Goal: Task Accomplishment & Management: Use online tool/utility

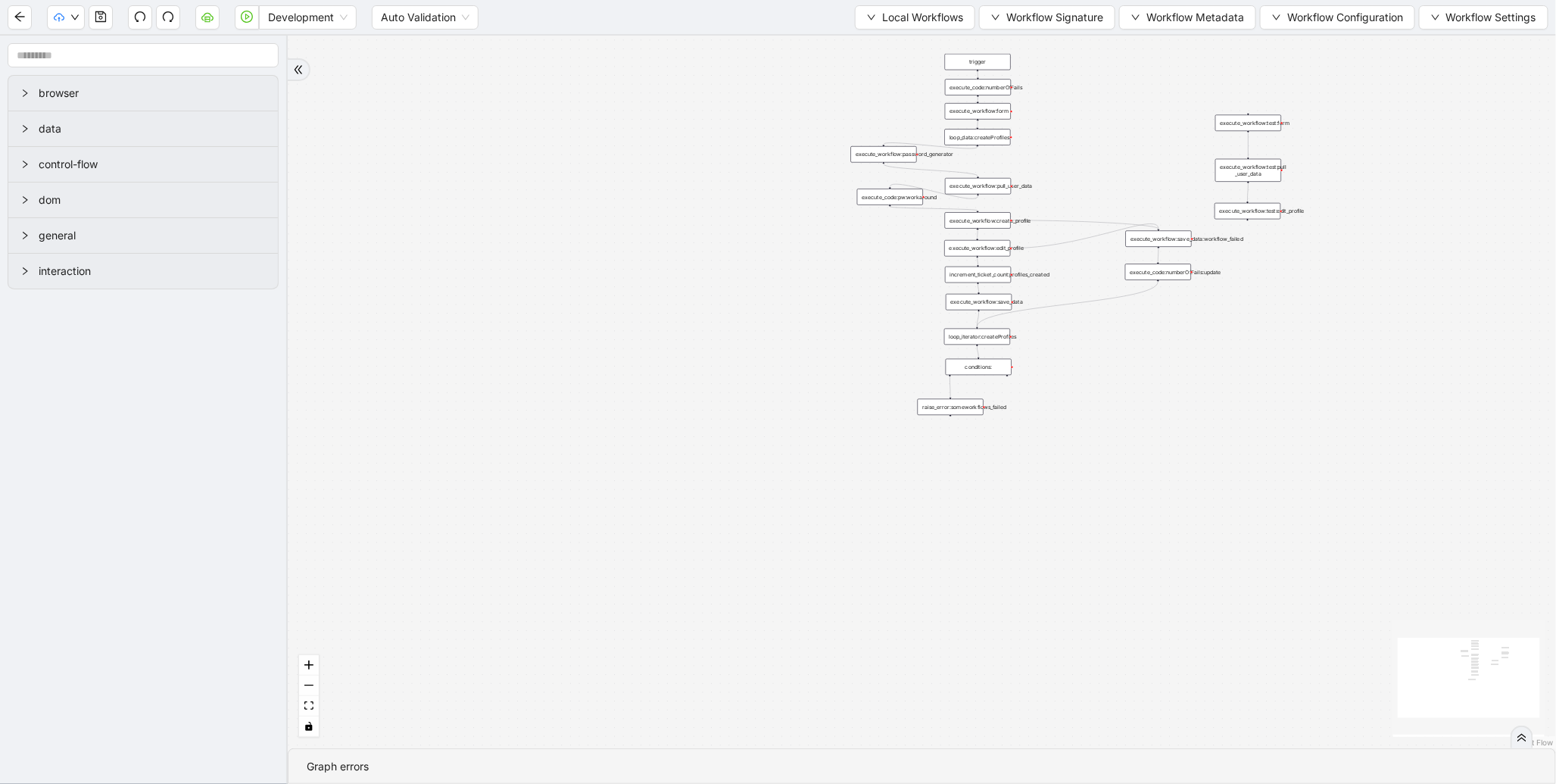
click at [490, 428] on div "trigger execute_workflow:form execute_workflow:create_profile execute_workflow:…" at bounding box center [922, 392] width 1268 height 713
click at [897, 11] on span "Local Workflows" at bounding box center [923, 17] width 81 height 17
click at [891, 23] on span "Local Workflows" at bounding box center [923, 17] width 81 height 17
drag, startPoint x: 933, startPoint y: 17, endPoint x: 925, endPoint y: 29, distance: 14.4
click at [933, 17] on span "Local Workflows" at bounding box center [923, 17] width 81 height 17
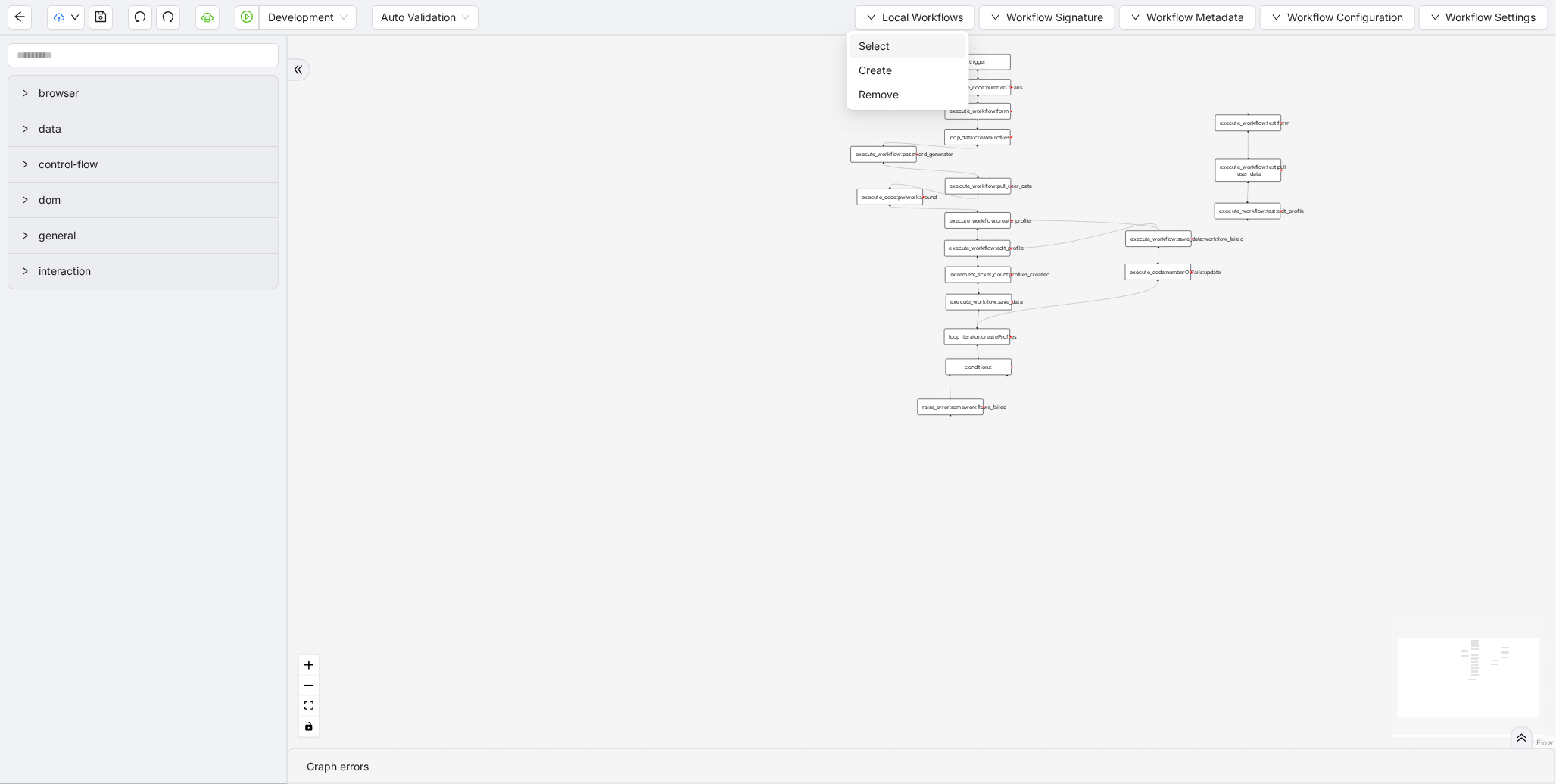
click at [896, 41] on span "Select" at bounding box center [908, 46] width 98 height 17
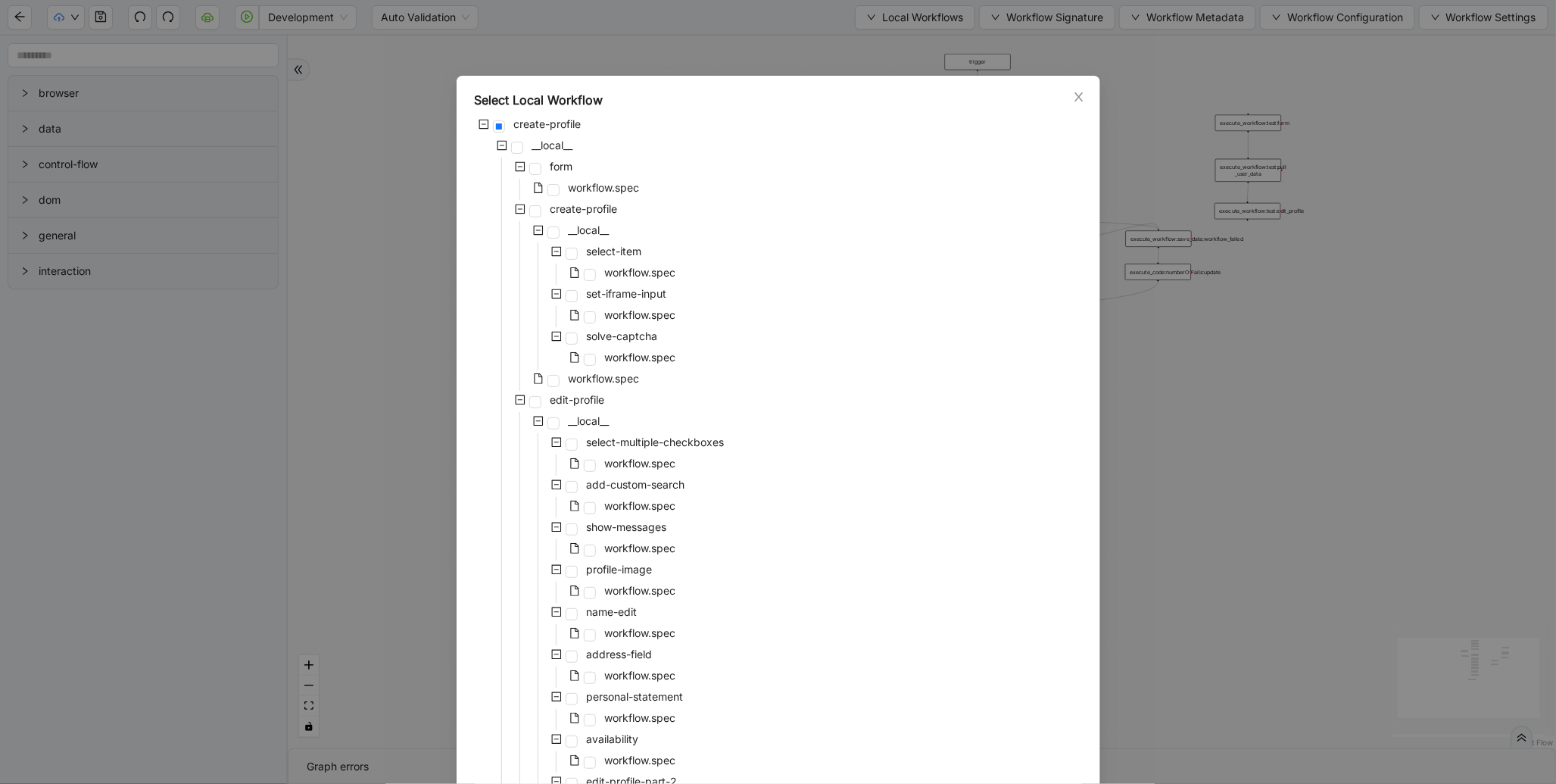
scroll to position [1072, 0]
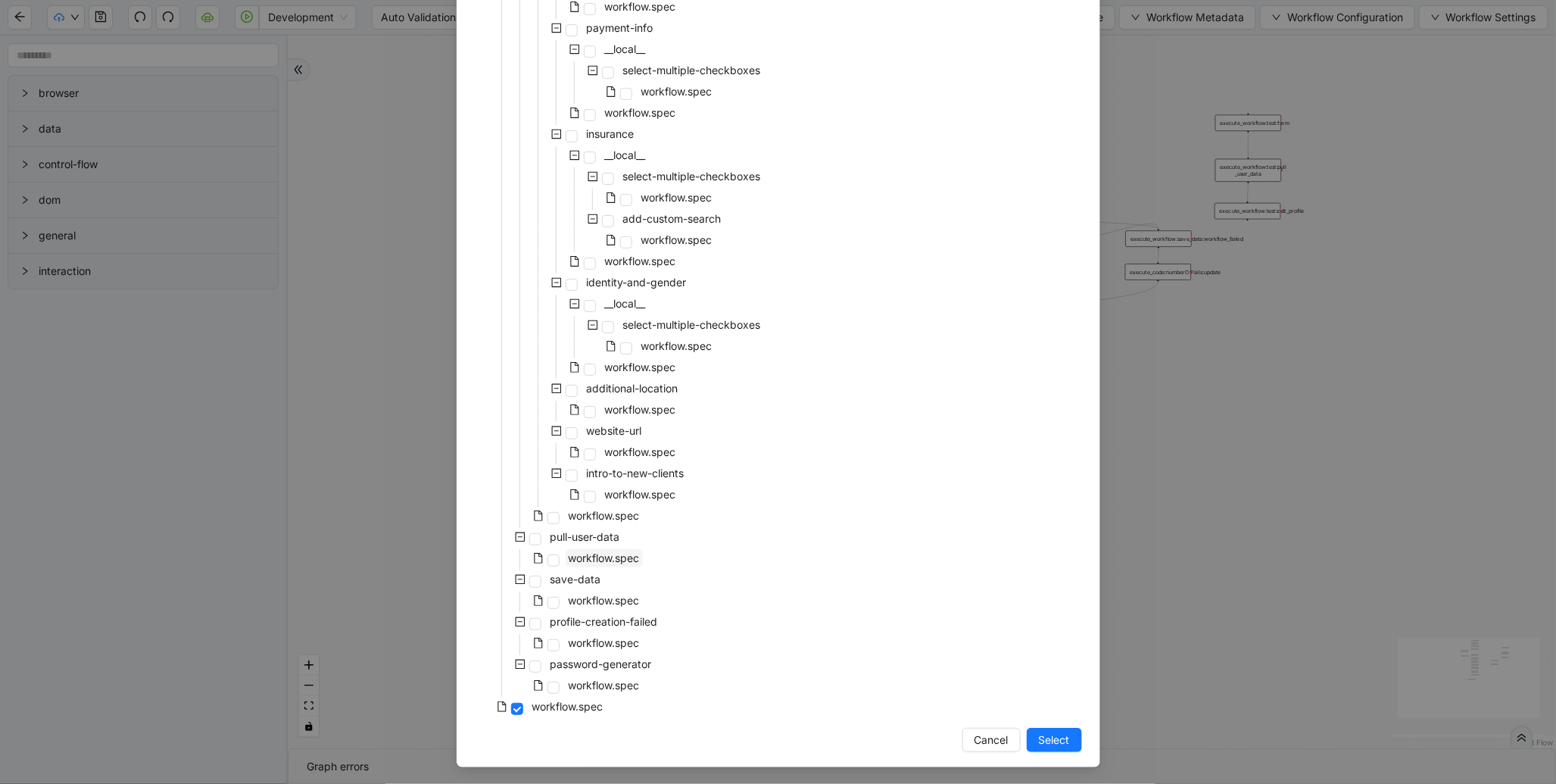
click at [604, 556] on span "workflow.spec" at bounding box center [603, 558] width 71 height 13
click at [1044, 742] on span "Select" at bounding box center [1054, 739] width 31 height 17
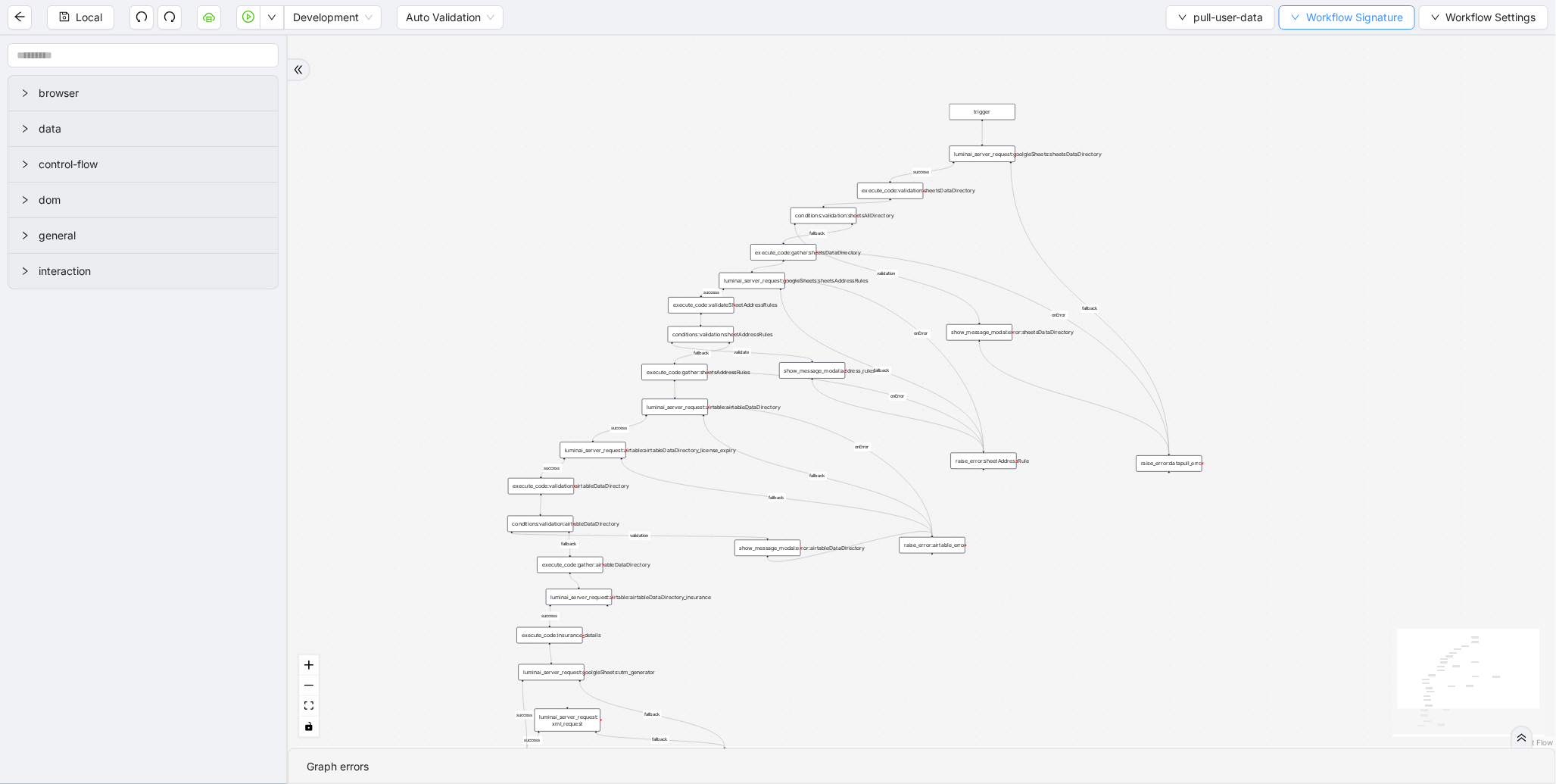
click at [1311, 18] on span "Workflow Signature" at bounding box center [1355, 17] width 97 height 17
click at [1318, 124] on span "Defaults" at bounding box center [1345, 118] width 102 height 17
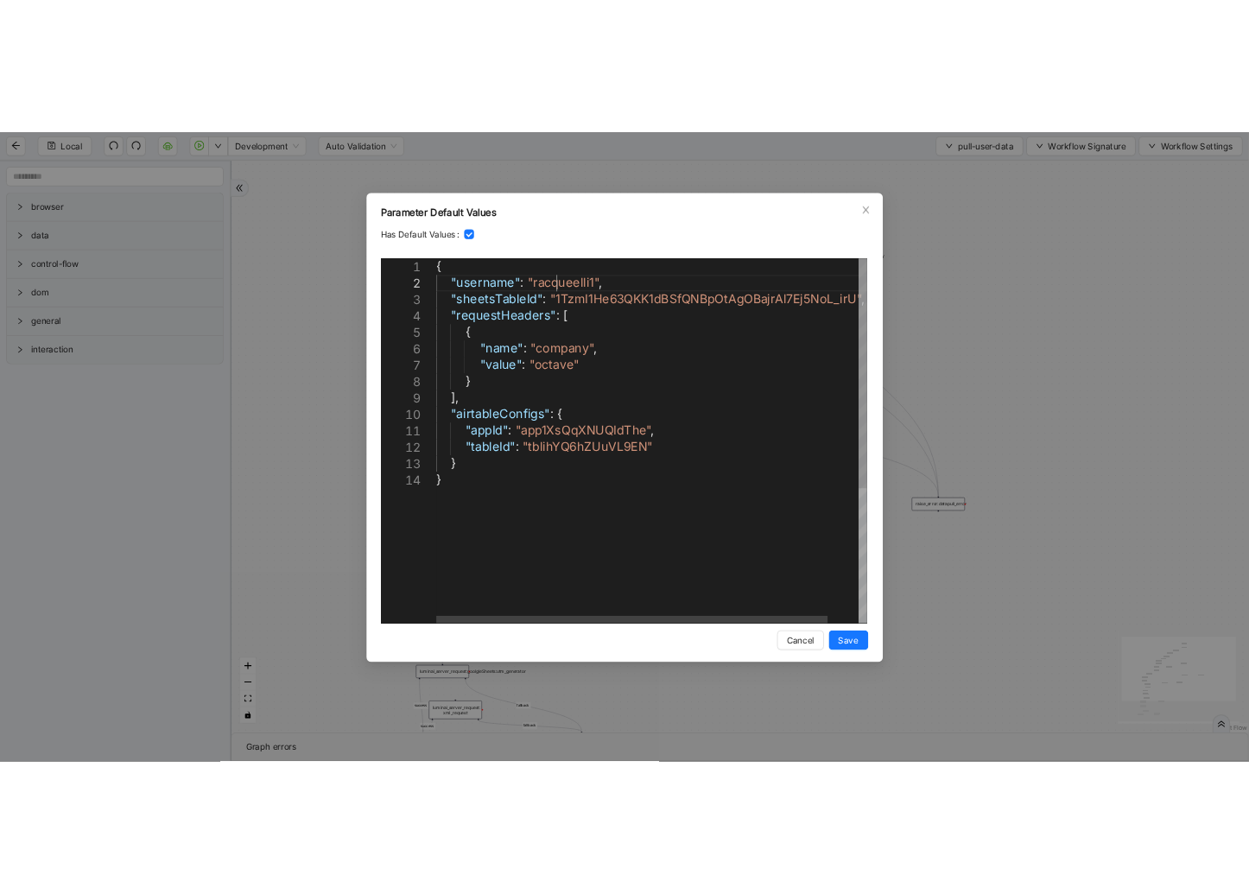
scroll to position [0, 0]
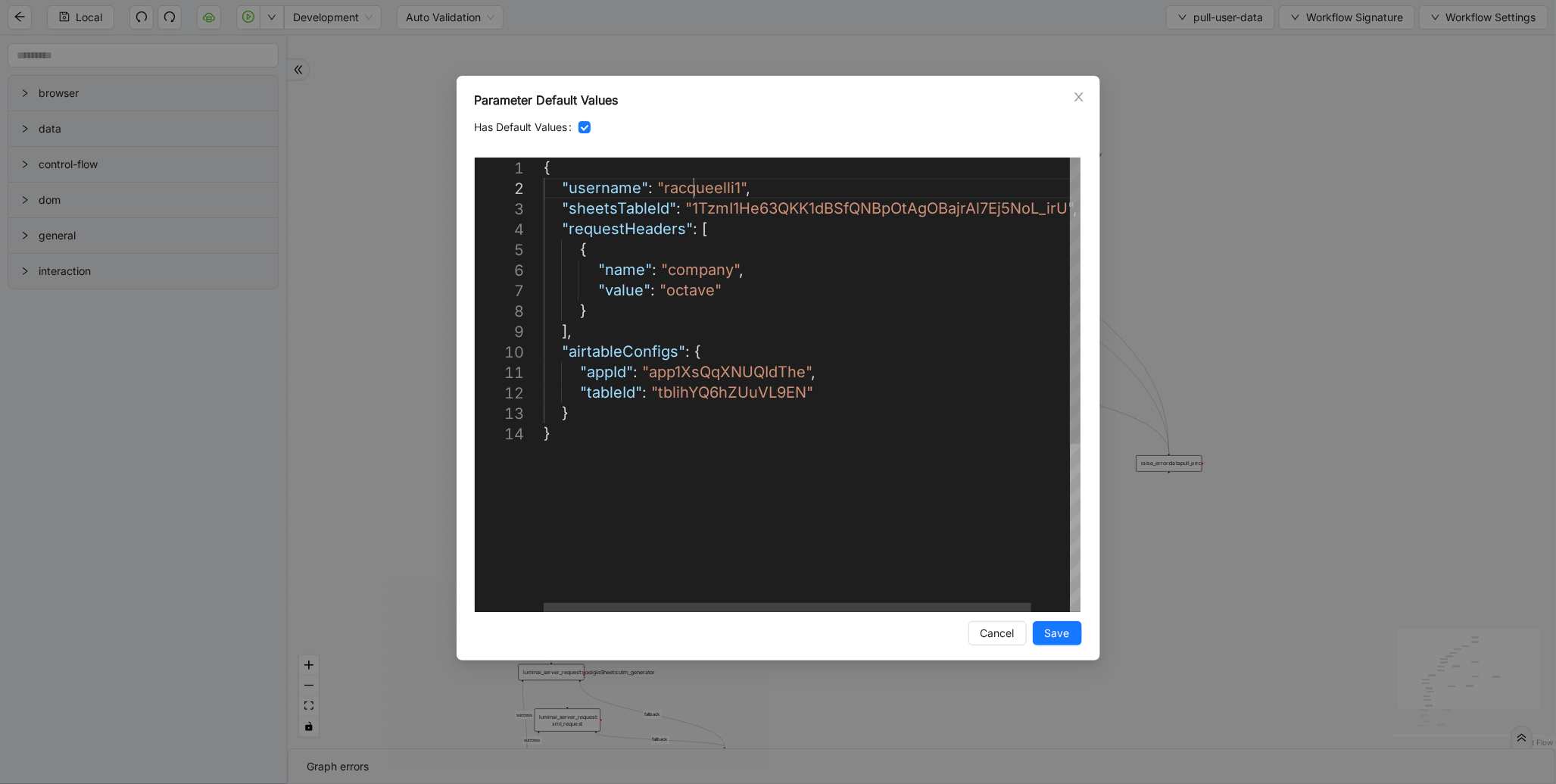
click at [697, 182] on div "{ "username" : "racqueelli1" , "sheetsTableId" : "1TzmI1He63QKK1dBSfQNBpOtAgOBa…" at bounding box center [833, 517] width 580 height 720
paste textarea "*****"
type textarea "**********"
click at [1069, 638] on span "Save" at bounding box center [1058, 632] width 25 height 17
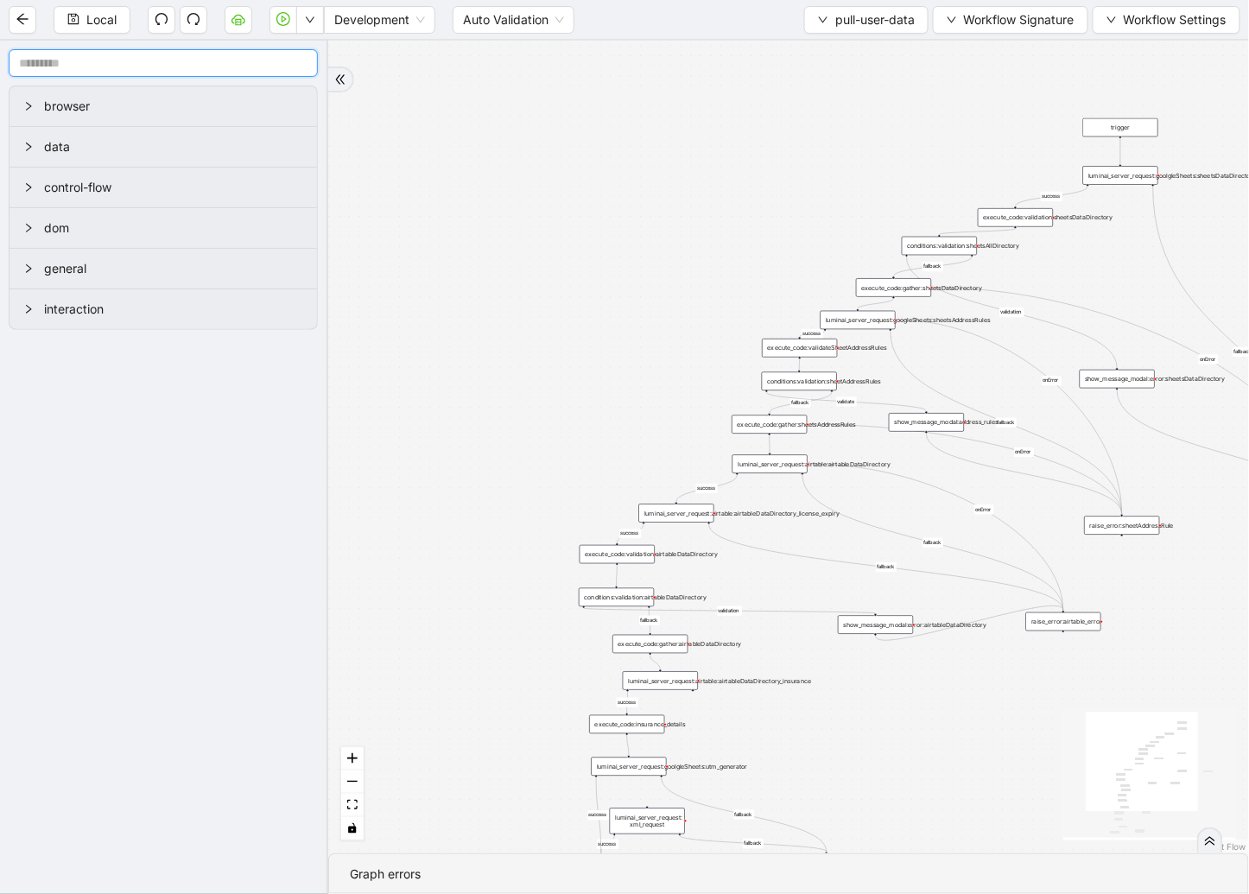
click at [288, 73] on input "text" at bounding box center [163, 63] width 309 height 28
click at [318, 22] on button "button" at bounding box center [310, 20] width 28 height 28
click at [300, 56] on span "Run local workflow" at bounding box center [253, 52] width 105 height 19
click at [346, 344] on div "fallback validation fallback validation fallback fallback success fallback vali…" at bounding box center [788, 447] width 920 height 813
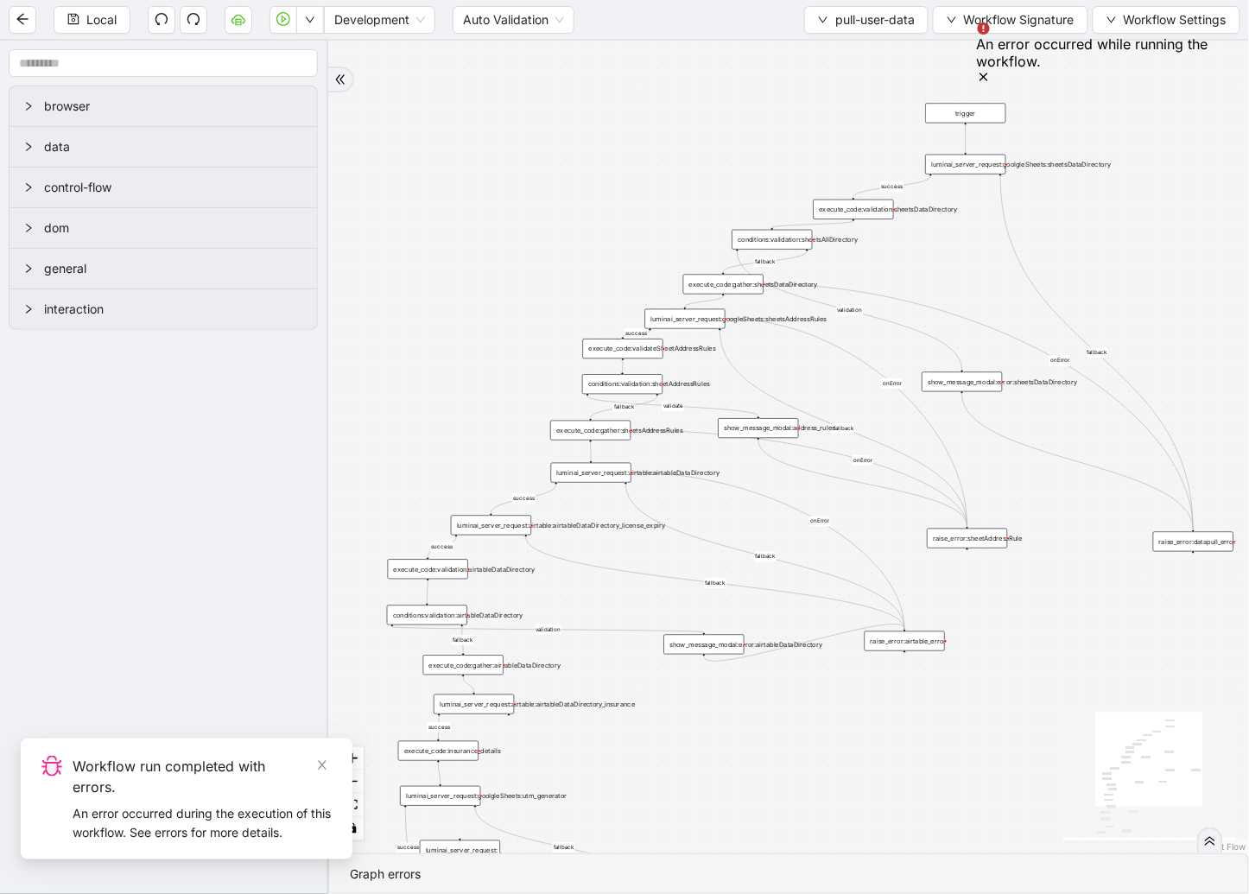
drag, startPoint x: 821, startPoint y: 242, endPoint x: 667, endPoint y: 248, distance: 154.7
click at [667, 248] on div "fallback validation fallback validation fallback fallback success fallback vali…" at bounding box center [788, 447] width 920 height 813
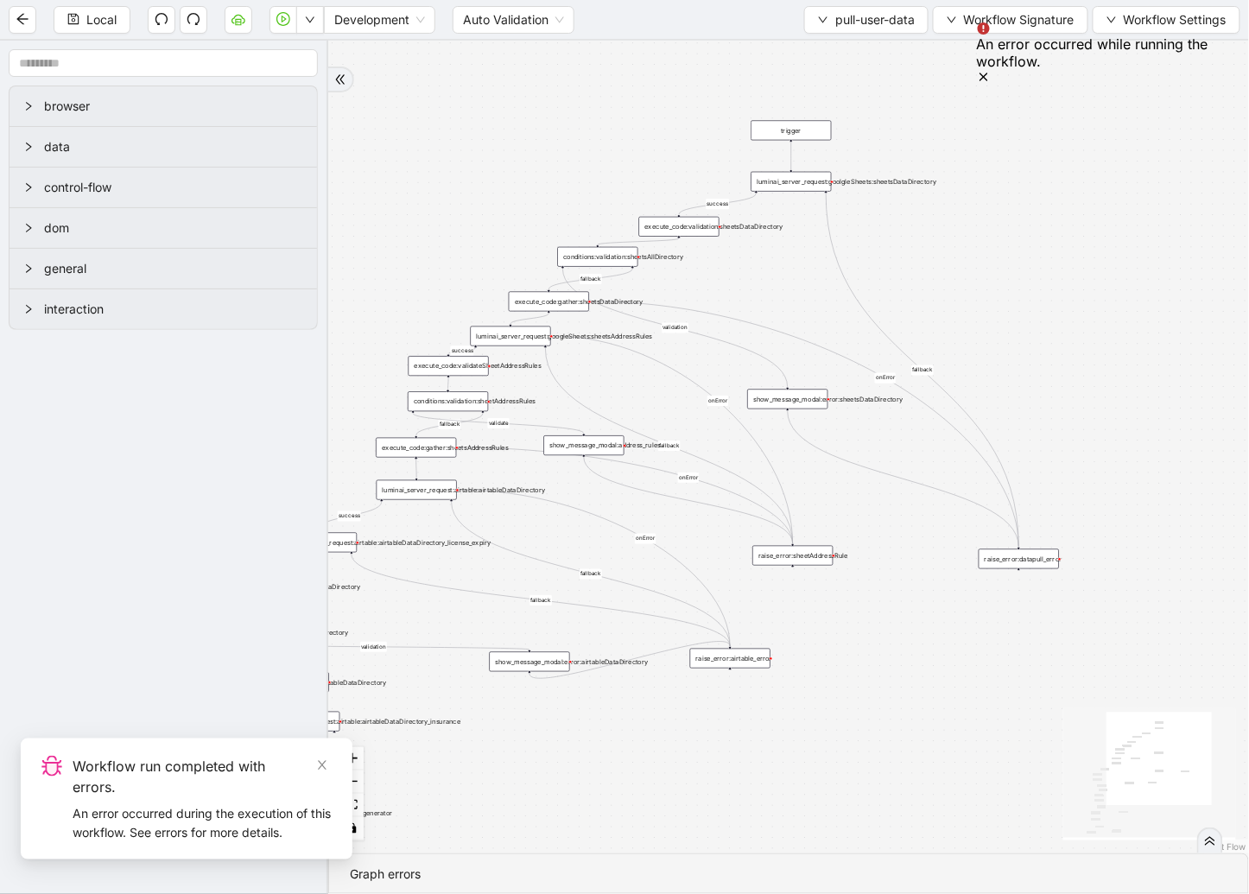
drag, startPoint x: 667, startPoint y: 248, endPoint x: 562, endPoint y: 212, distance: 110.6
click at [562, 212] on div "fallback validation fallback validation fallback fallback success fallback vali…" at bounding box center [788, 447] width 920 height 813
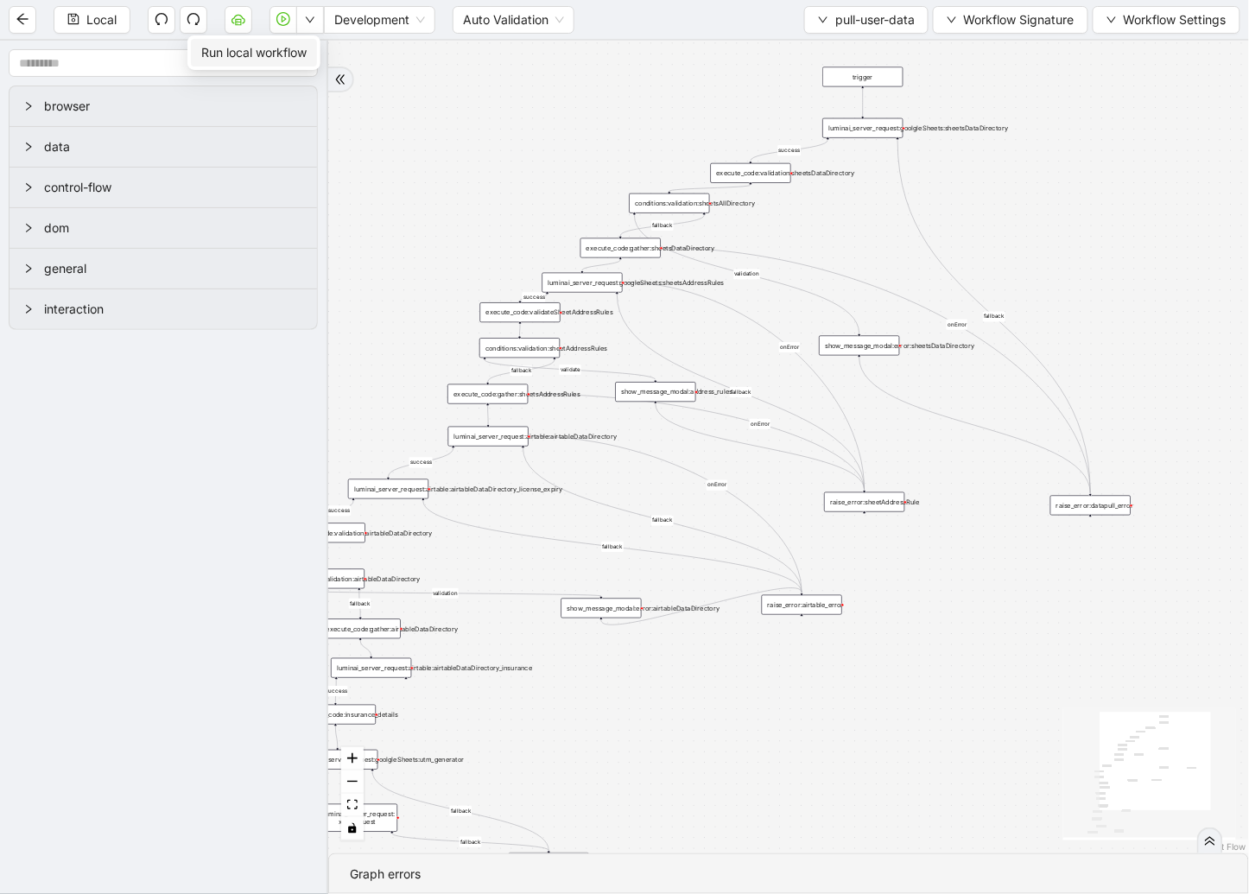
click at [298, 44] on span "Run local workflow" at bounding box center [253, 52] width 105 height 19
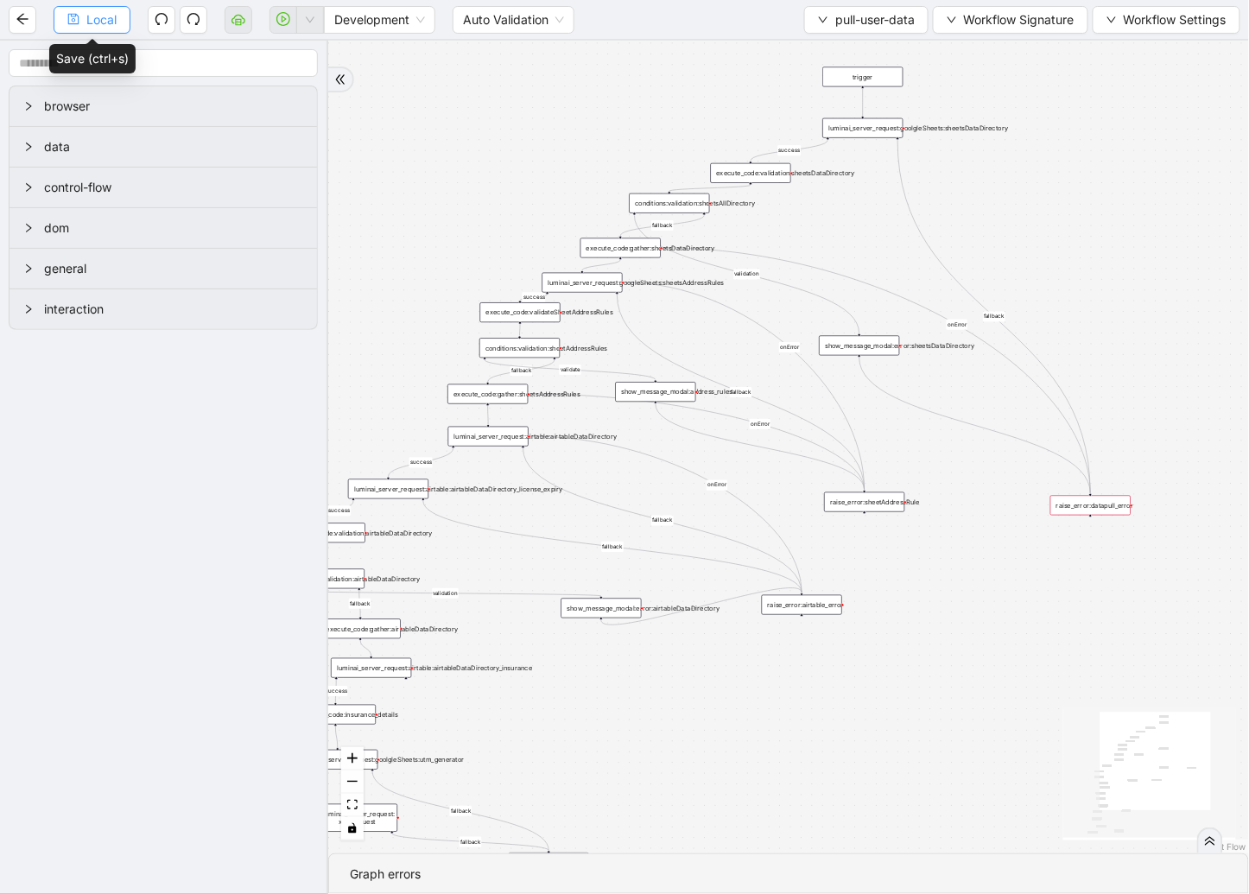
click at [105, 14] on span "Local" at bounding box center [101, 19] width 30 height 19
click at [285, 48] on span "Run local workflow" at bounding box center [253, 52] width 105 height 19
click at [435, 131] on div "fallback validation fallback validation fallback fallback success fallback vali…" at bounding box center [788, 447] width 920 height 813
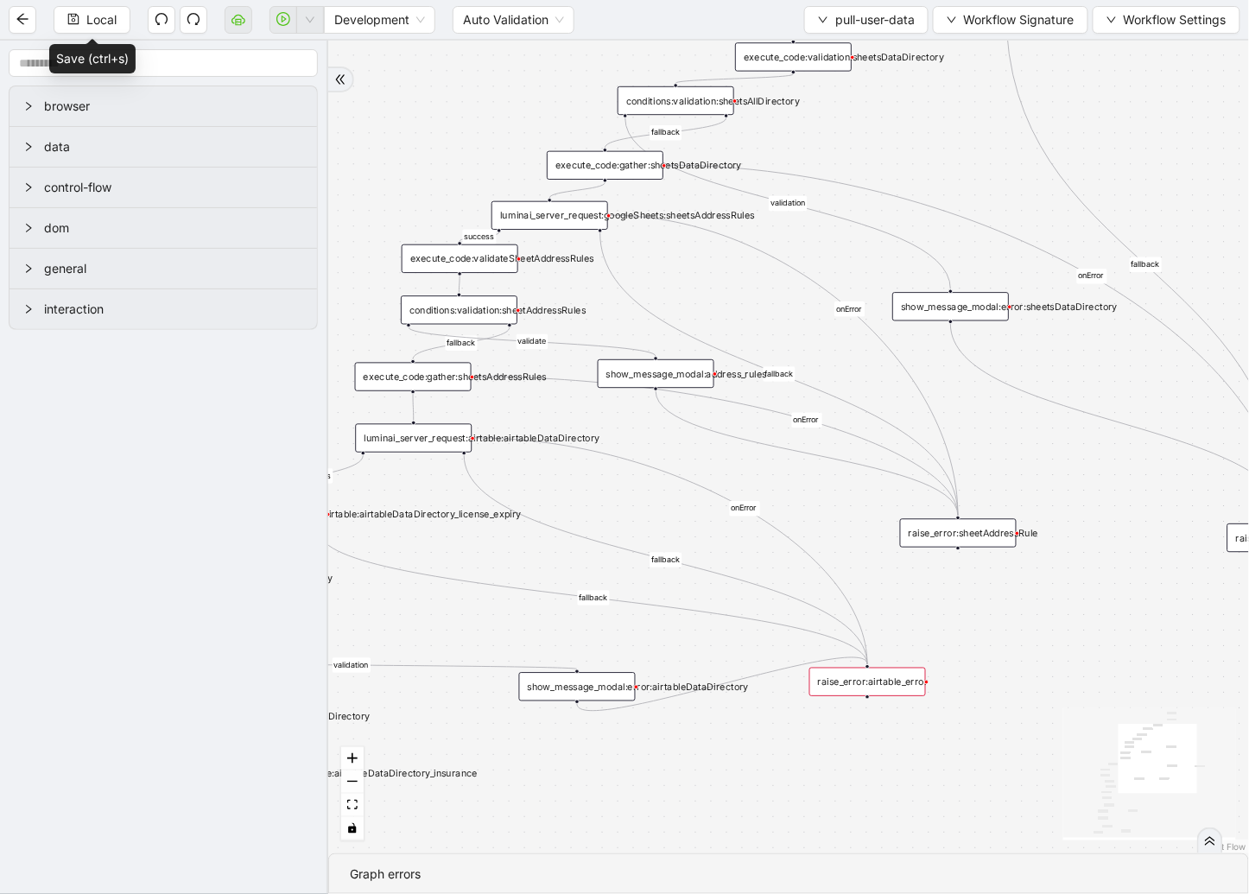
drag, startPoint x: 424, startPoint y: 290, endPoint x: 356, endPoint y: 308, distance: 70.6
click at [356, 308] on div "fallback validation fallback validation fallback fallback success fallback vali…" at bounding box center [788, 447] width 920 height 813
click at [468, 311] on div "conditions:validation:sheetAddressRules" at bounding box center [459, 309] width 117 height 28
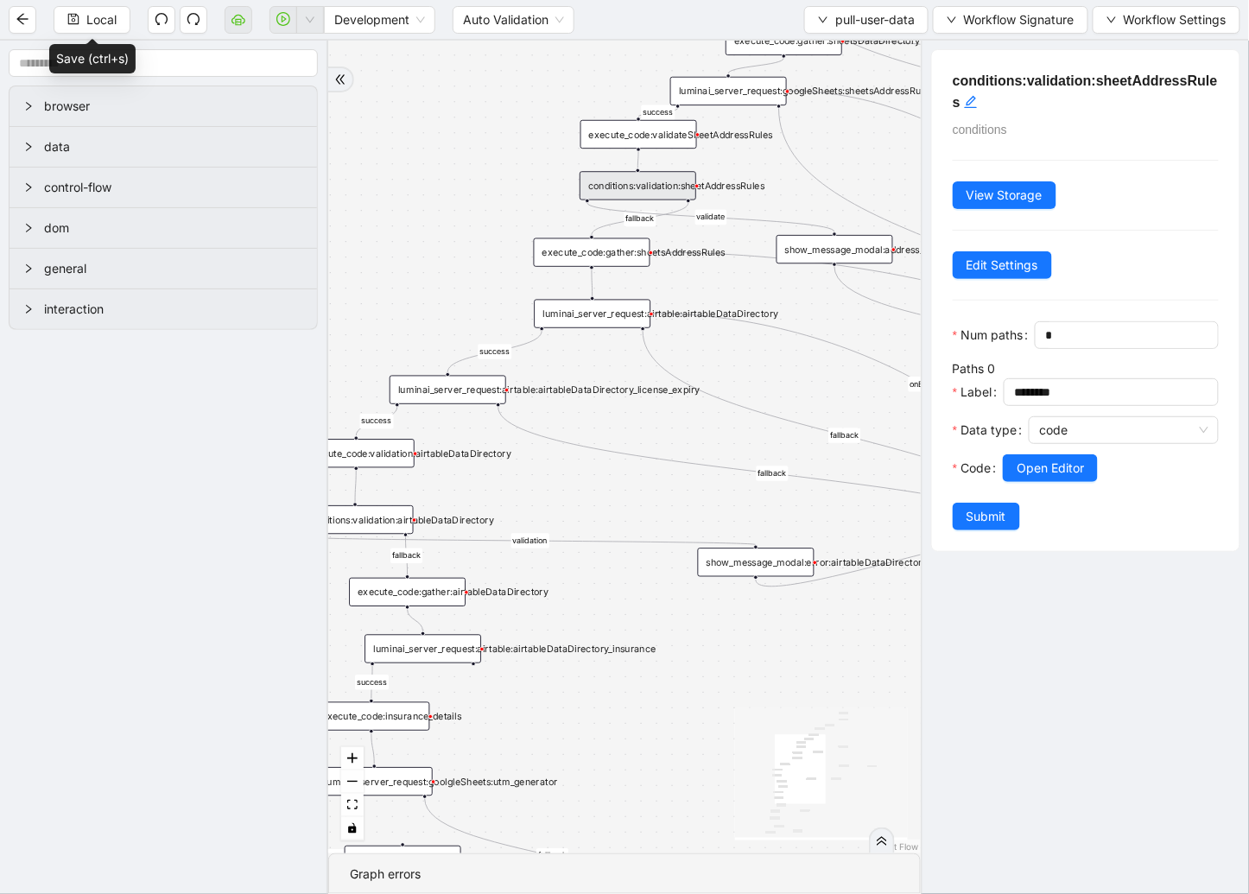
drag, startPoint x: 433, startPoint y: 488, endPoint x: 611, endPoint y: 364, distance: 217.7
click at [611, 364] on div "fallback validation fallback validation fallback fallback success fallback vali…" at bounding box center [624, 447] width 592 height 813
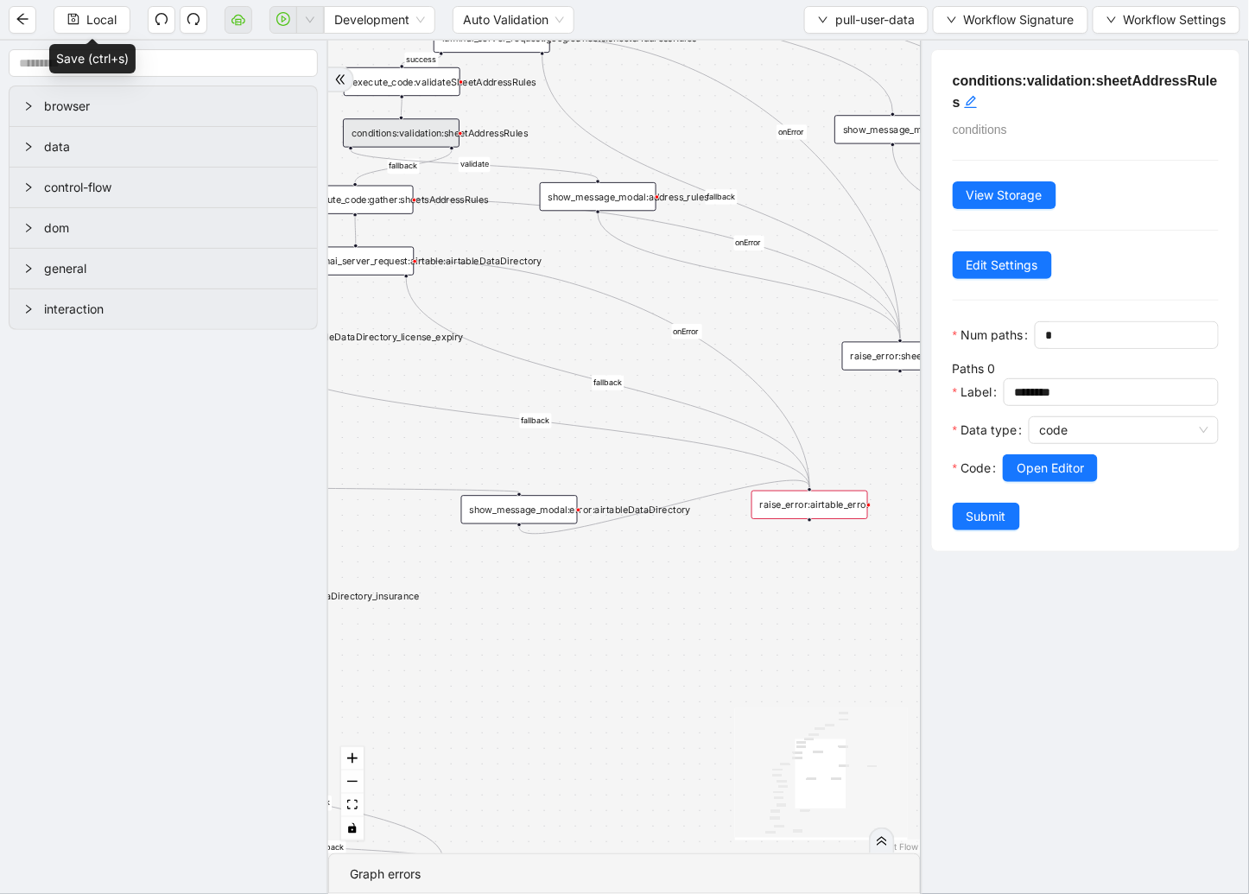
drag, startPoint x: 605, startPoint y: 480, endPoint x: 369, endPoint y: 432, distance: 241.5
click at [369, 432] on div "fallback validation fallback validation fallback fallback success fallback vali…" at bounding box center [624, 447] width 592 height 813
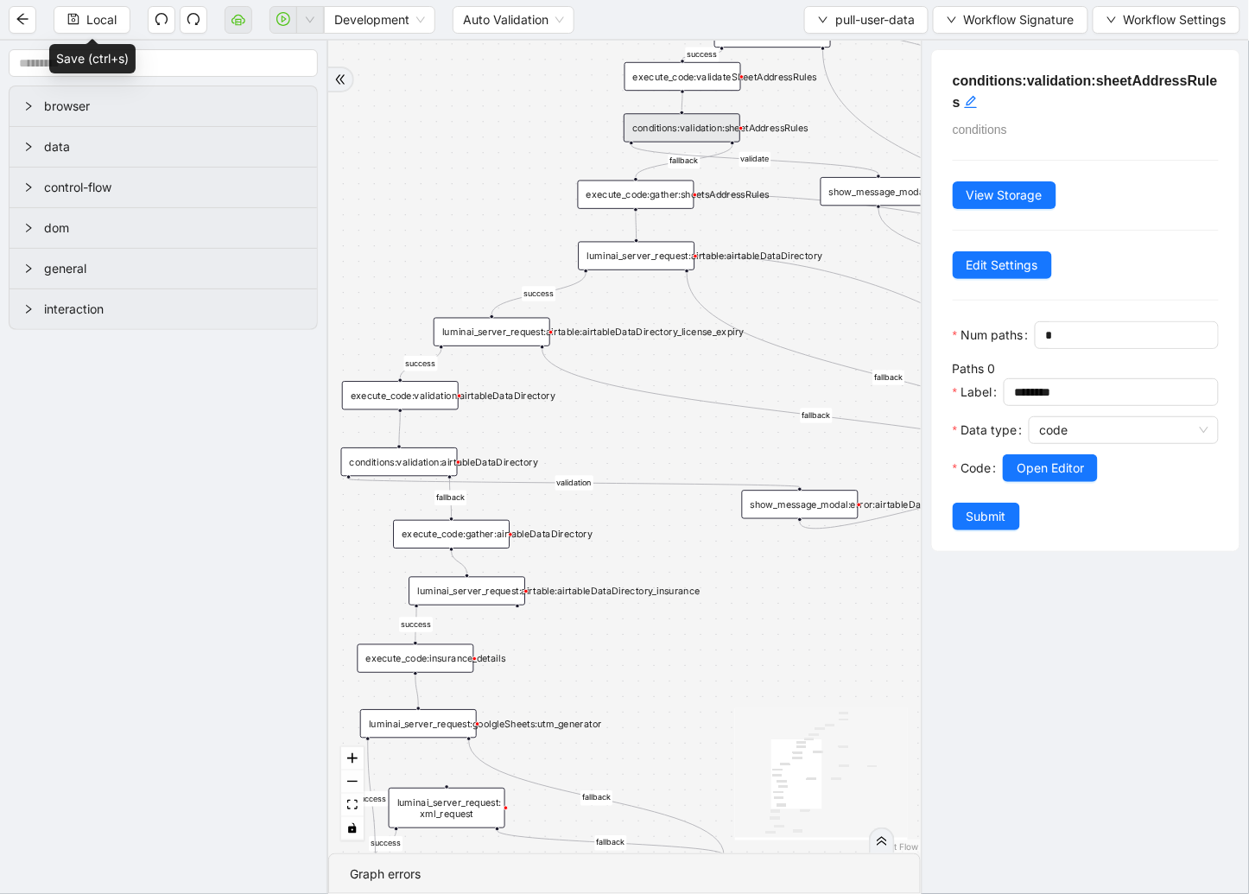
drag, startPoint x: 369, startPoint y: 432, endPoint x: 652, endPoint y: 427, distance: 283.3
click at [652, 427] on div "fallback validation fallback validation fallback fallback success fallback vali…" at bounding box center [624, 447] width 592 height 813
click at [426, 399] on div "execute_code:validation:airtableDataDirectory" at bounding box center [400, 395] width 117 height 28
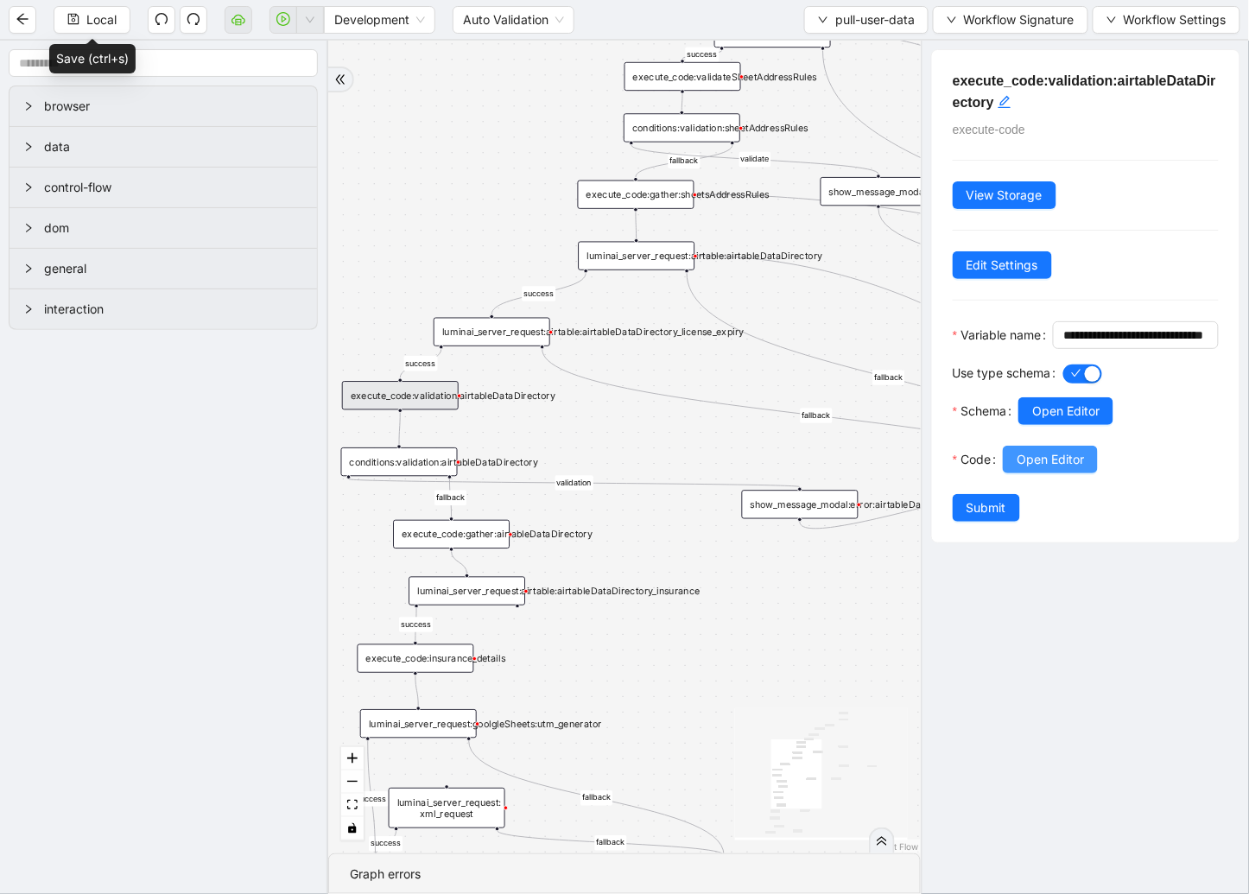
click at [1060, 469] on span "Open Editor" at bounding box center [1049, 459] width 67 height 19
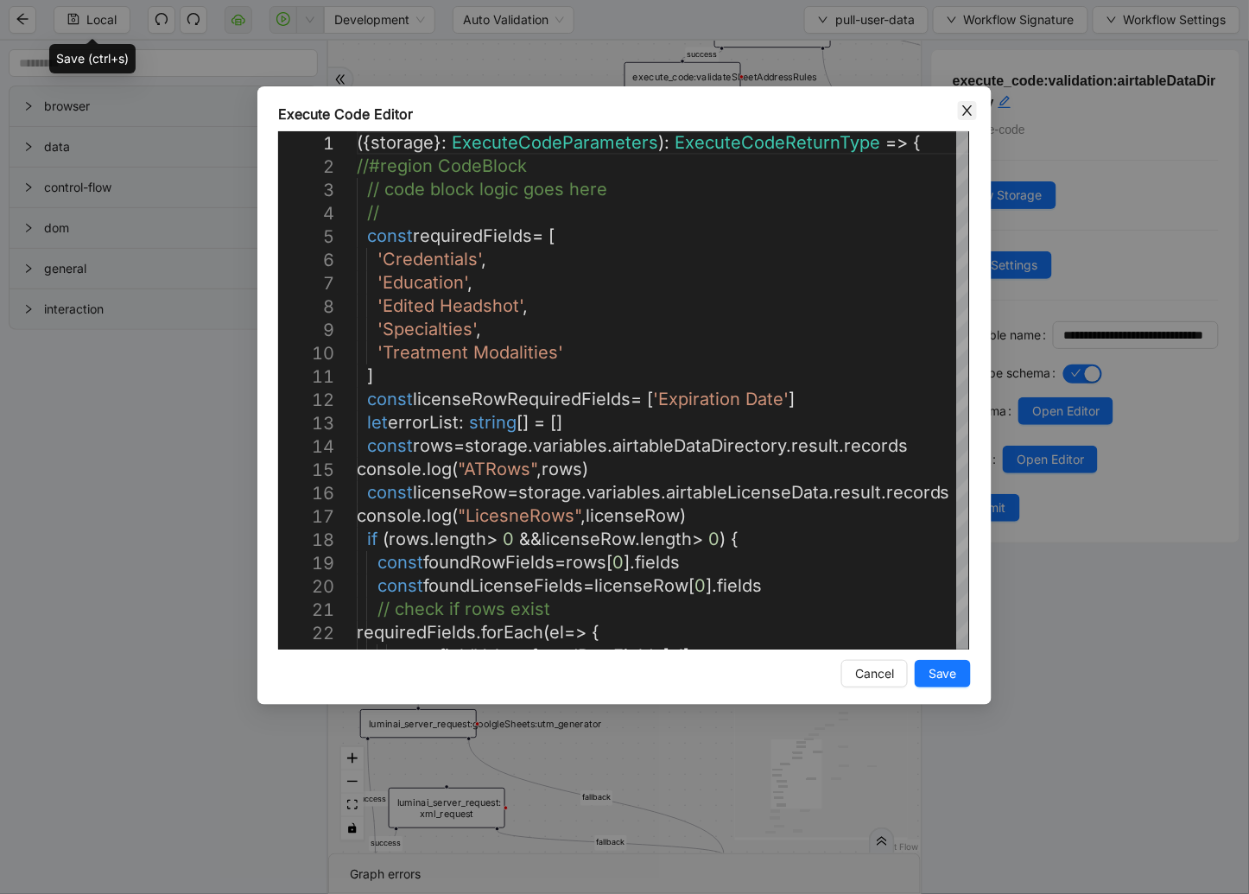
click at [965, 108] on icon "close" at bounding box center [966, 110] width 9 height 10
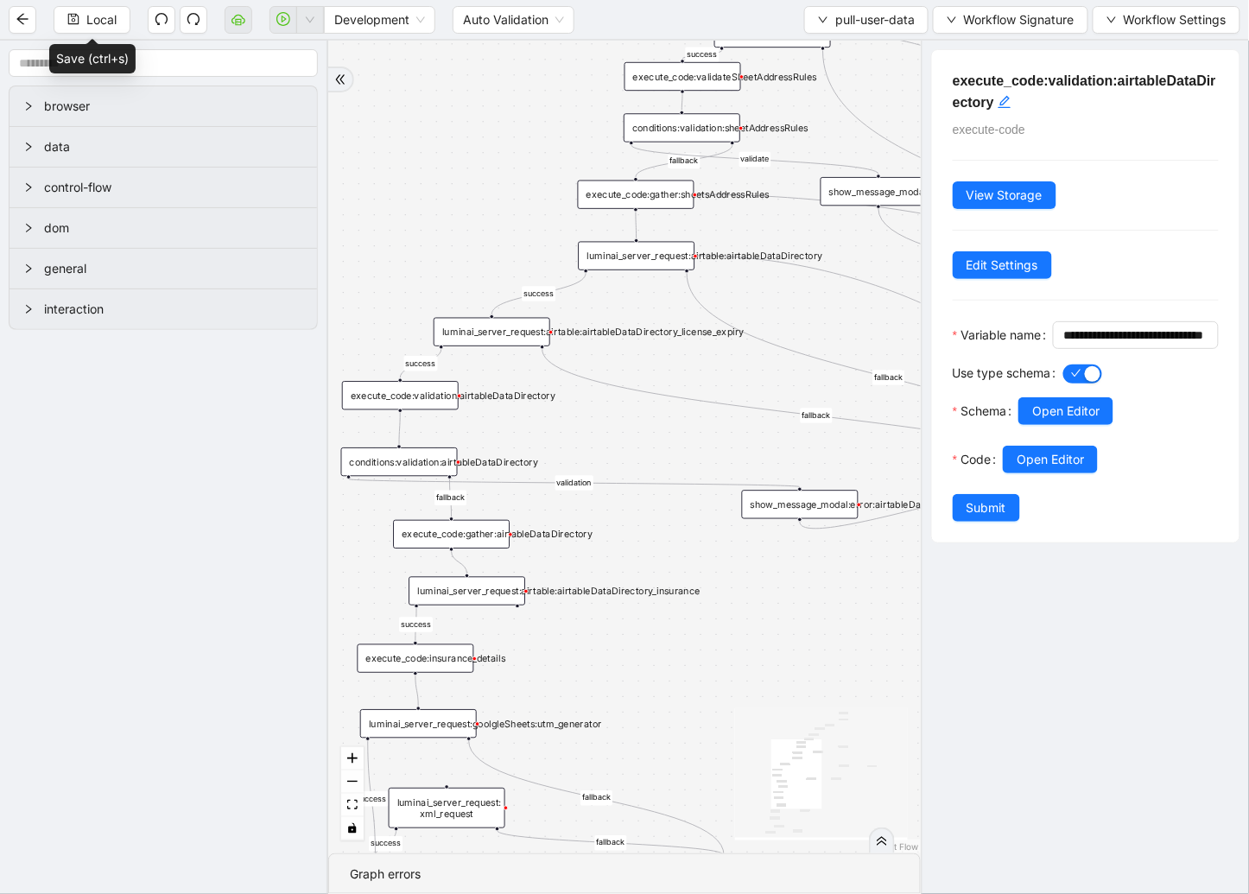
click at [472, 334] on div "luminai_server_request:airtable:airtableDataDirectory_license_expiry" at bounding box center [491, 332] width 117 height 28
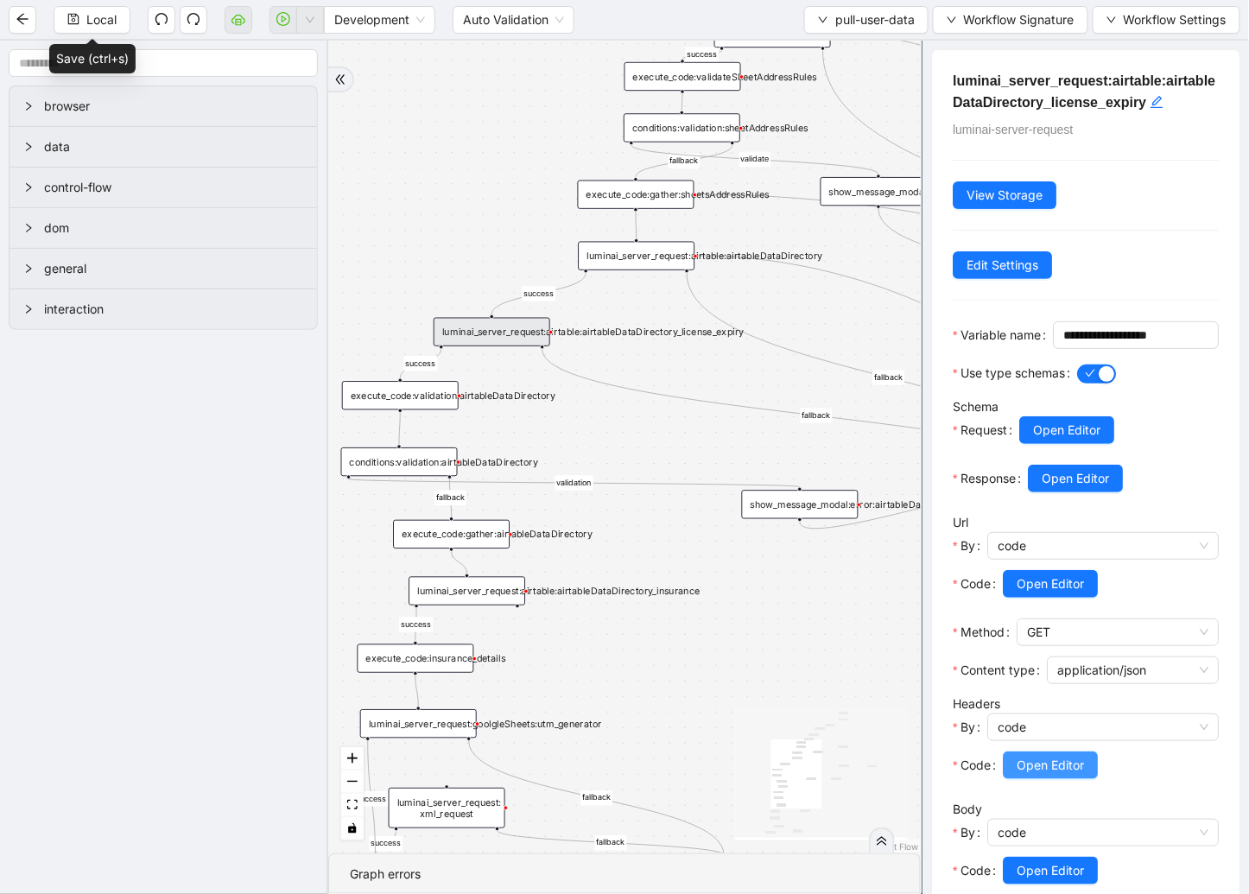
scroll to position [171, 0]
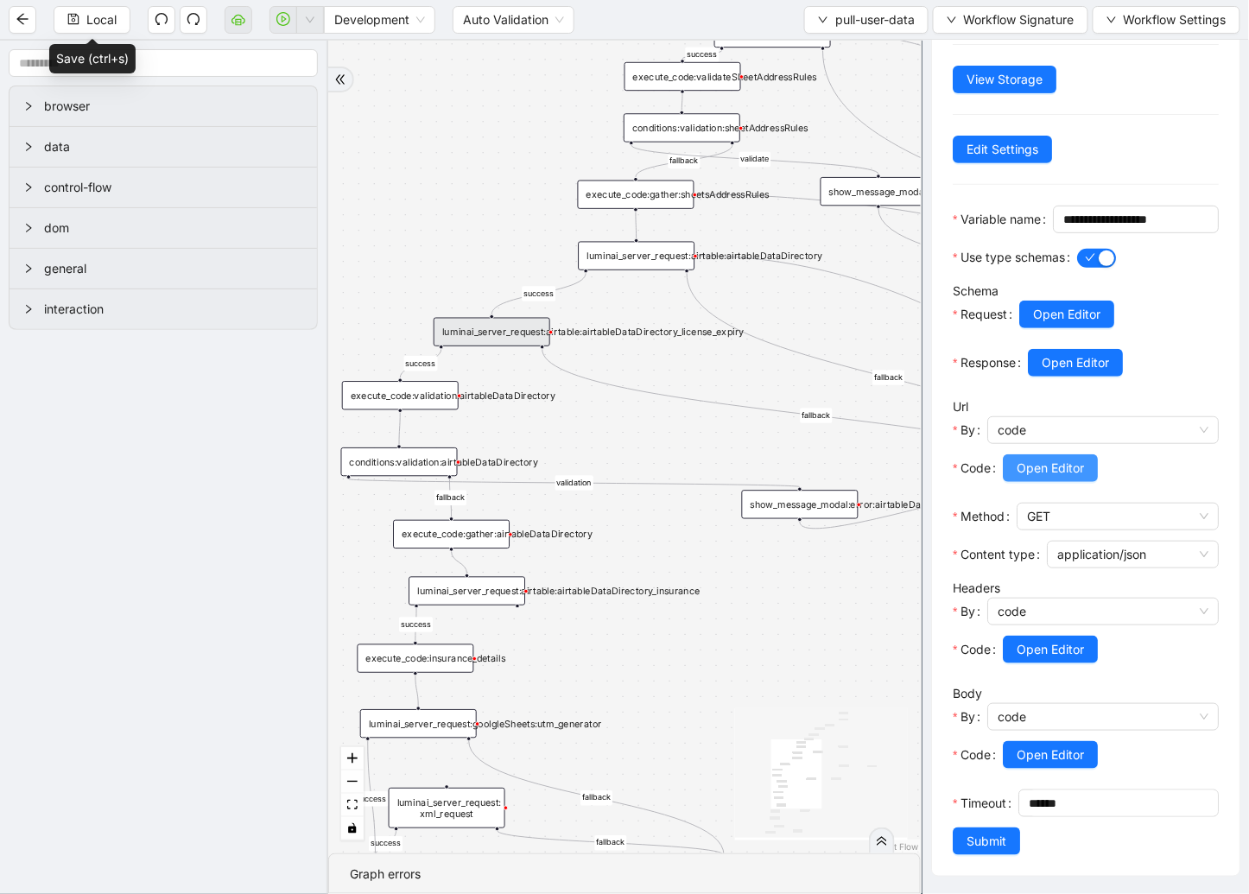
click at [1062, 459] on span "Open Editor" at bounding box center [1049, 468] width 67 height 19
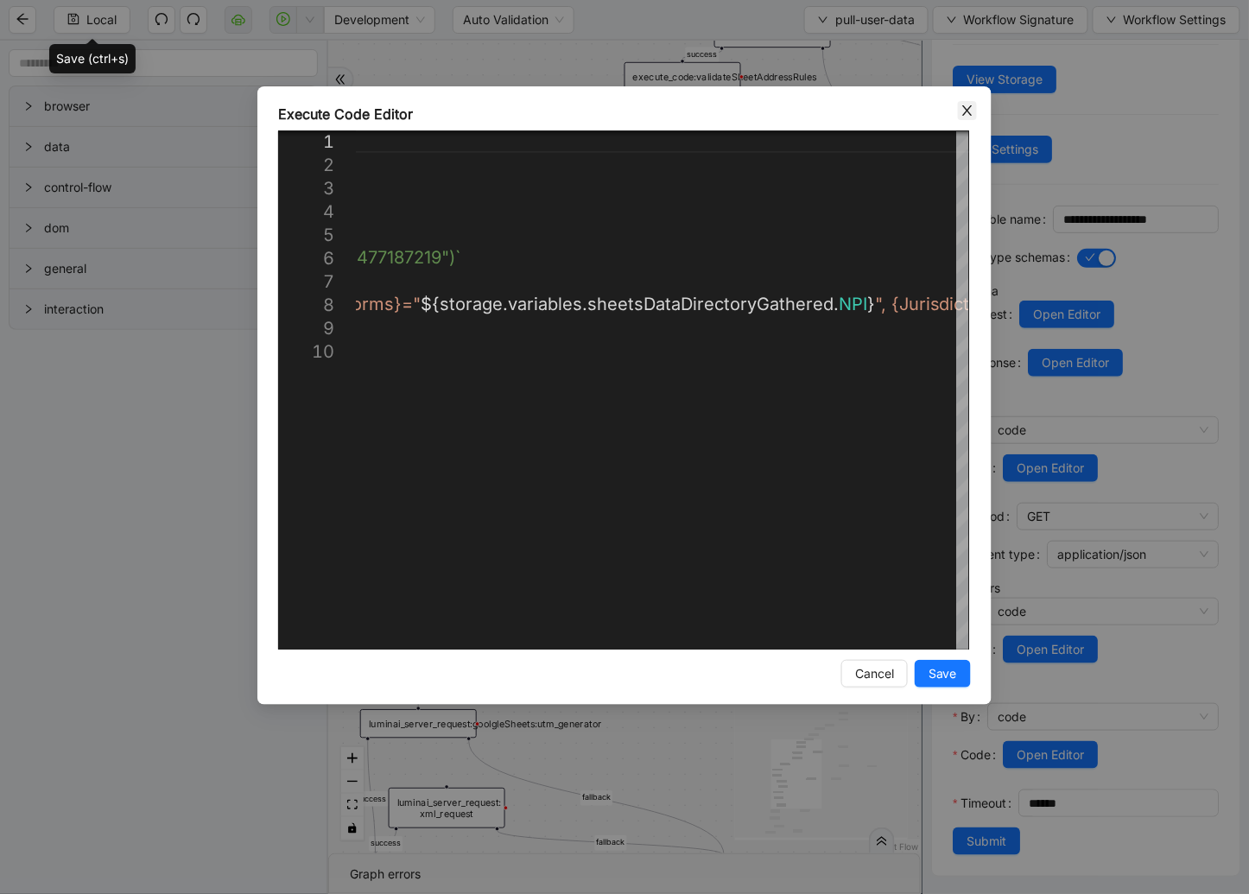
click at [963, 109] on icon "close" at bounding box center [967, 111] width 14 height 14
